Goal: Task Accomplishment & Management: Complete application form

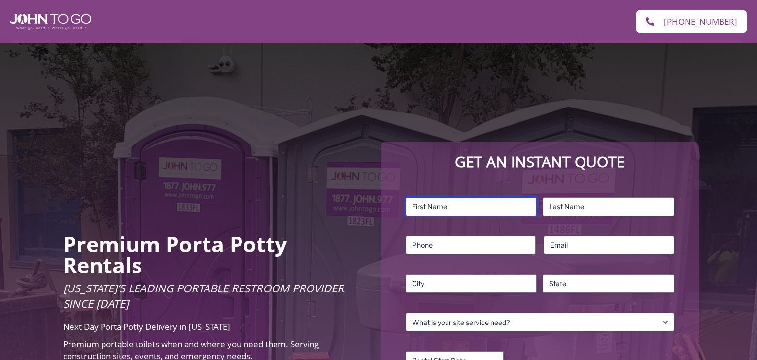
click at [459, 210] on input "First" at bounding box center [472, 206] width 132 height 19
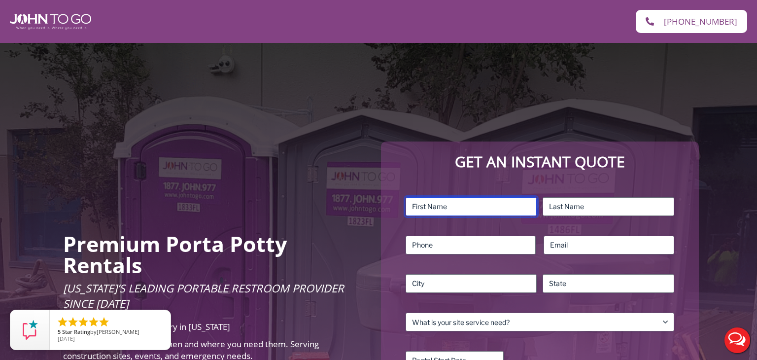
type input "comaletta"
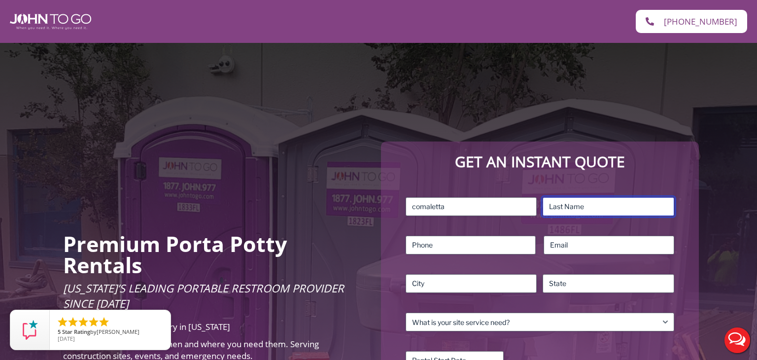
type input "[PERSON_NAME]"
type input "9416233836"
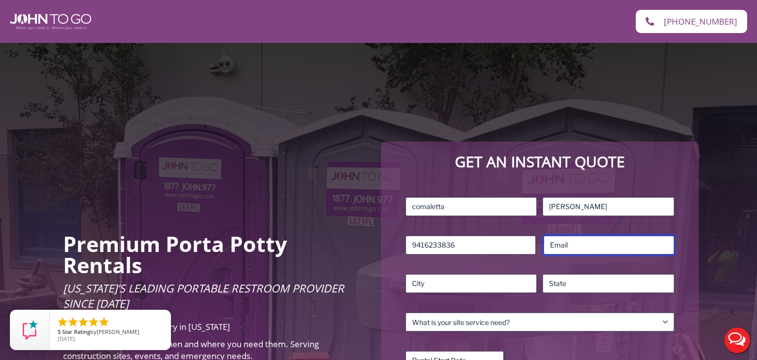
type input "[EMAIL_ADDRESS][DOMAIN_NAME]"
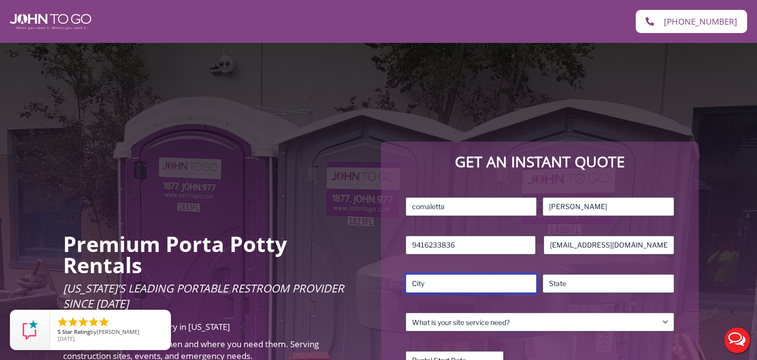
type input "[GEOGRAPHIC_DATA]"
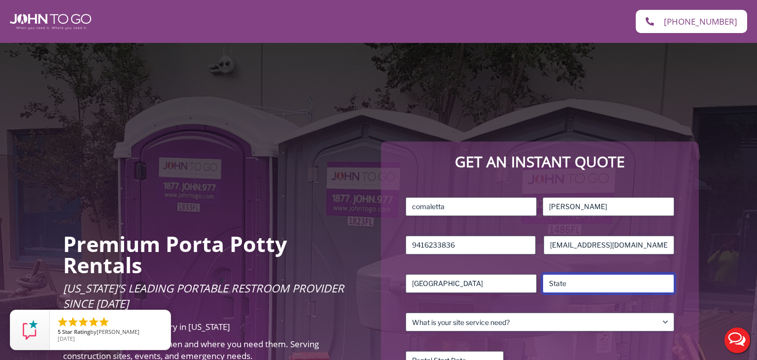
type input "FL"
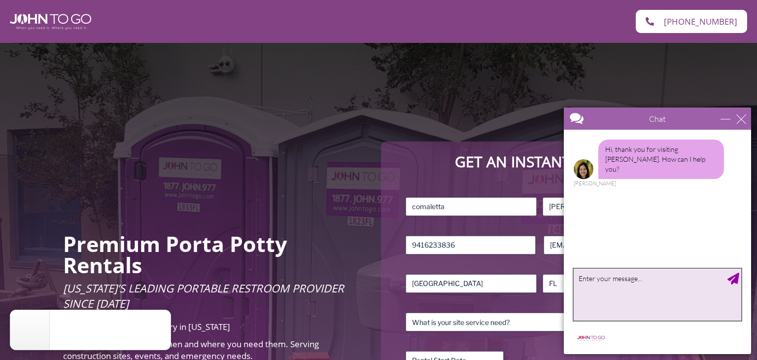
click at [631, 281] on textarea "type your message" at bounding box center [658, 295] width 168 height 52
type textarea "i would like a quote for a one month port a [PERSON_NAME]"
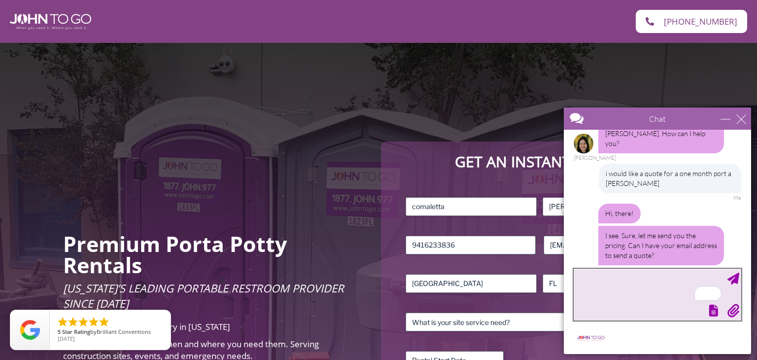
scroll to position [48, 0]
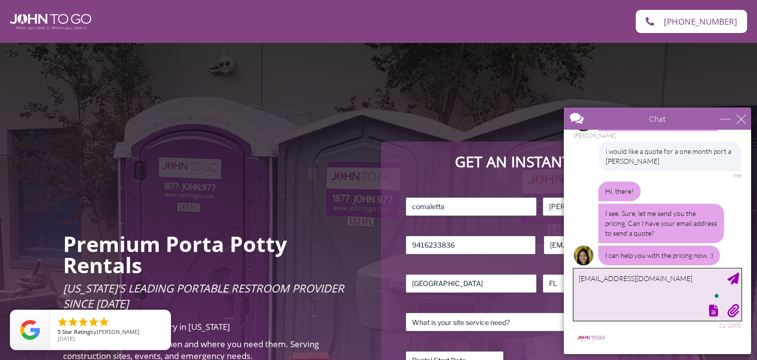
type textarea "[EMAIL_ADDRESS][DOMAIN_NAME]"
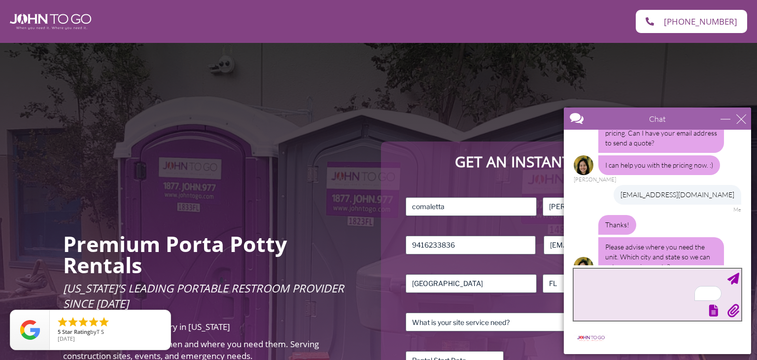
scroll to position [150, 0]
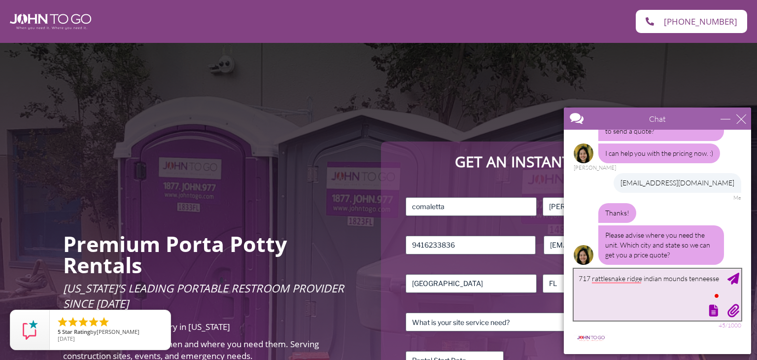
type textarea "717 rattlesnake ridge indian mounds tenneessee"
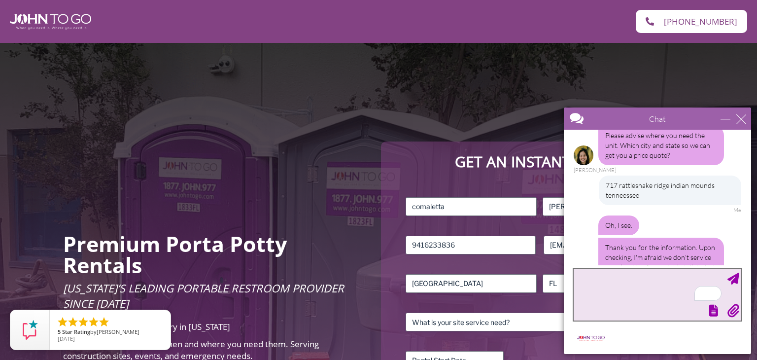
scroll to position [291, 0]
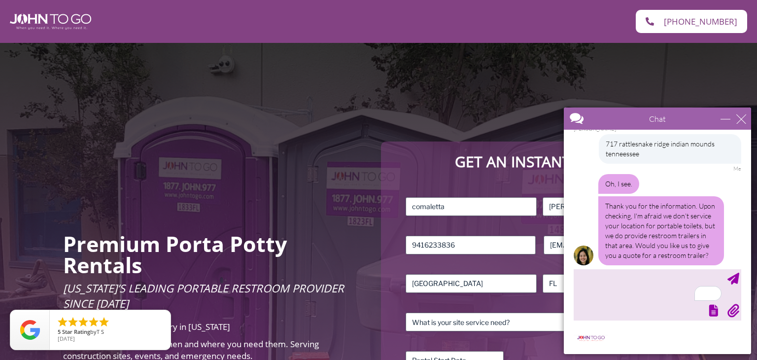
click at [390, 140] on div "Premium Porta Potty Rentals [US_STATE]’s Leading Portable Restroom Provider Sin…" at bounding box center [378, 300] width 757 height 514
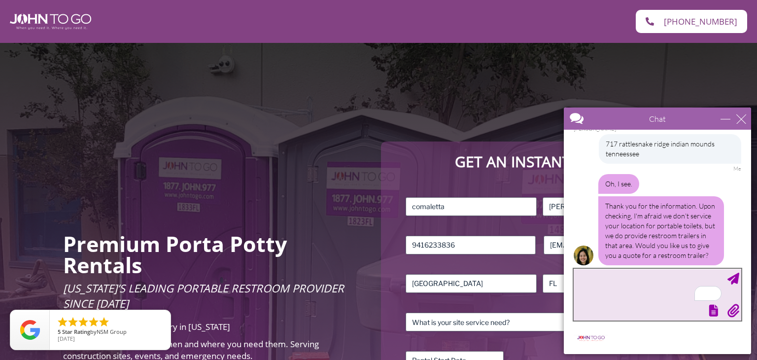
click at [606, 279] on textarea "To enrich screen reader interactions, please activate Accessibility in Grammarl…" at bounding box center [658, 295] width 168 height 52
type textarea "yes"
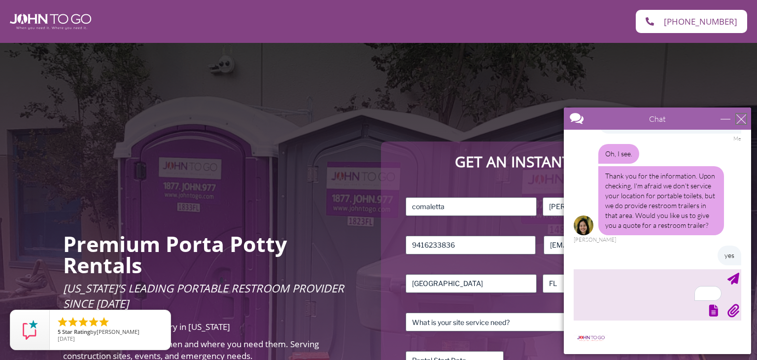
click at [745, 114] on div "close" at bounding box center [742, 119] width 10 height 10
type input "Continue Chat"
type input "End Chat"
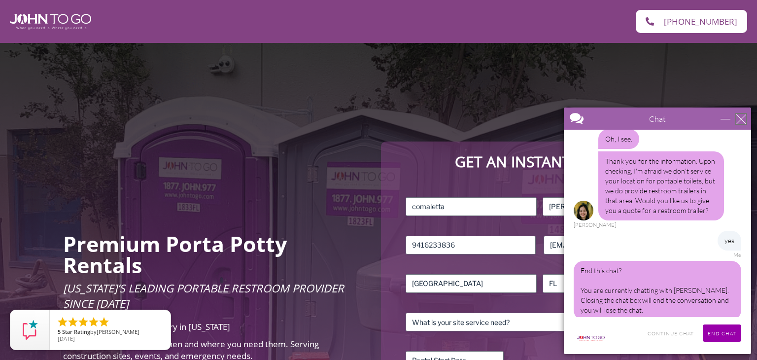
scroll to position [366, 0]
